Goal: Information Seeking & Learning: Learn about a topic

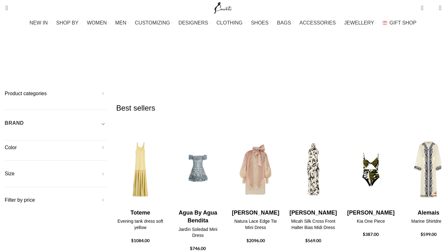
click at [53, 144] on h5 "Color" at bounding box center [56, 147] width 102 height 7
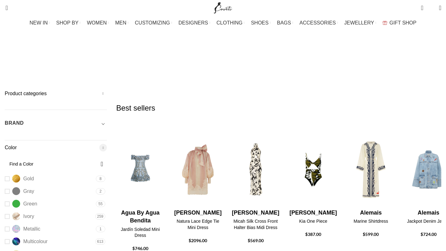
scroll to position [53, 0]
click at [39, 210] on link "Ivory Ivory" at bounding box center [49, 215] width 89 height 11
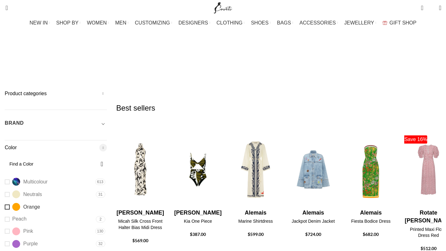
scroll to position [10, 0]
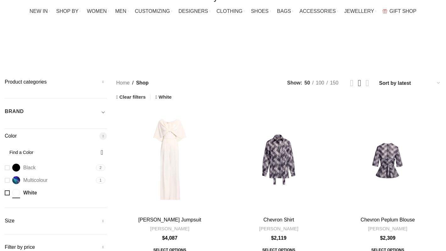
scroll to position [15, 0]
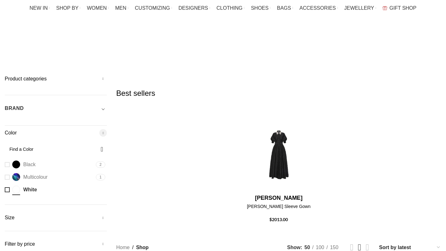
click at [107, 105] on span "Toggle filter" at bounding box center [103, 109] width 8 height 8
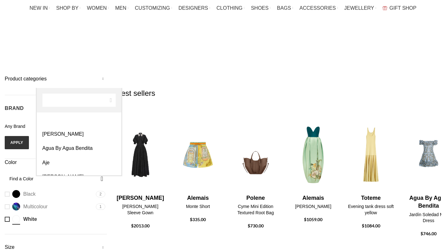
click at [86, 120] on span "Any Brand" at bounding box center [56, 126] width 102 height 13
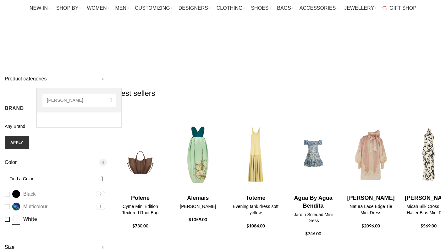
type input "zimmermann"
select select "zimmermann"
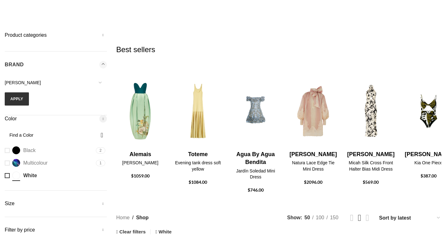
scroll to position [73, 0]
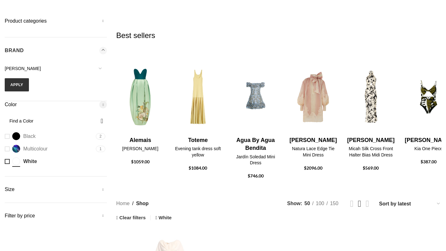
click at [50, 186] on h5 "Size" at bounding box center [56, 189] width 102 height 7
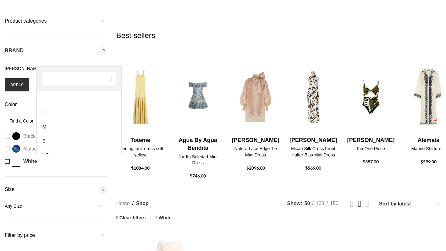
click at [90, 200] on span "Any Size" at bounding box center [56, 206] width 102 height 13
select select "xs"
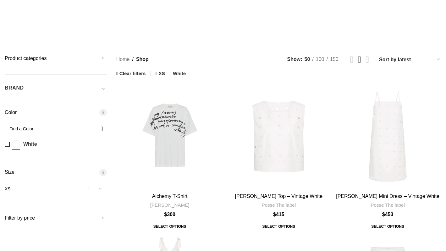
scroll to position [-1, 0]
